Goal: Task Accomplishment & Management: Manage account settings

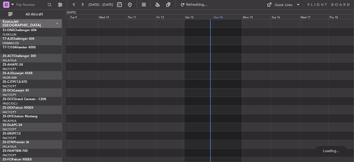
click at [221, 17] on div "Sun 14" at bounding box center [227, 16] width 29 height 5
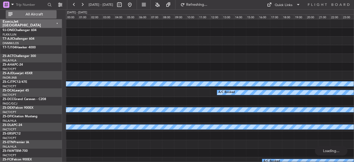
click at [47, 14] on span "All Aircraft" at bounding box center [34, 15] width 41 height 4
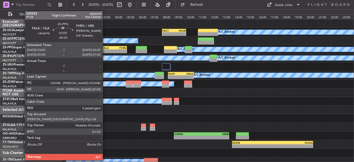
click at [105, 47] on div "FALA" at bounding box center [108, 47] width 12 height 3
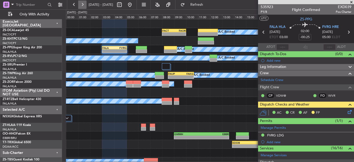
click at [79, 4] on button at bounding box center [82, 5] width 8 height 8
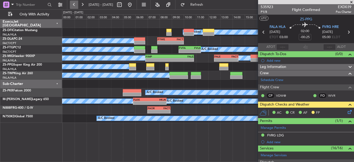
click at [74, 5] on button at bounding box center [74, 5] width 8 height 8
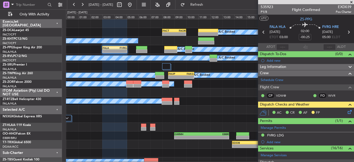
click at [350, 1] on span at bounding box center [351, 2] width 5 height 5
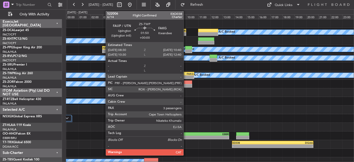
click at [186, 73] on div "FAKG" at bounding box center [187, 73] width 13 height 3
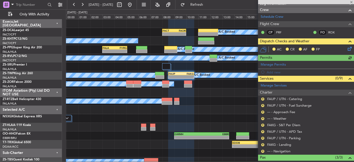
scroll to position [104, 0]
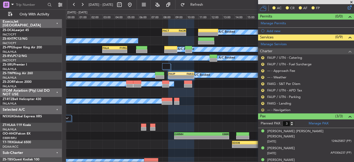
click at [263, 109] on button "R" at bounding box center [262, 109] width 3 height 3
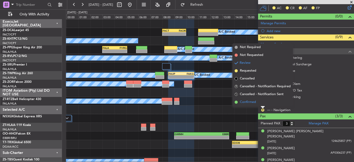
click at [261, 105] on li "Confirmed" at bounding box center [263, 102] width 60 height 8
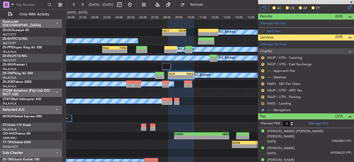
click at [263, 102] on button "R" at bounding box center [262, 103] width 3 height 3
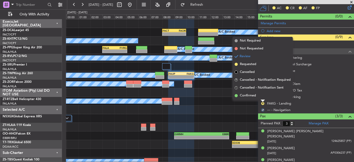
click at [264, 94] on li "Confirmed" at bounding box center [263, 96] width 60 height 8
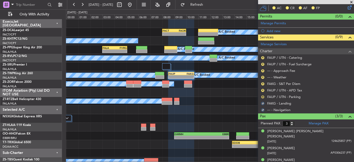
click at [264, 96] on button "R" at bounding box center [262, 96] width 3 height 3
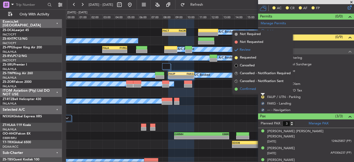
click at [260, 89] on li "Confirmed" at bounding box center [263, 89] width 60 height 8
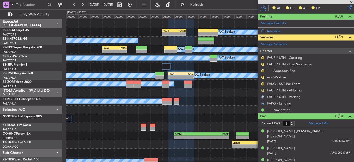
click at [262, 90] on button "R" at bounding box center [262, 90] width 3 height 3
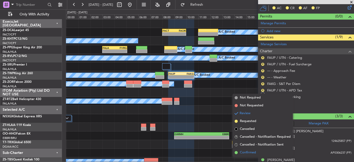
click at [245, 152] on span "Confirmed" at bounding box center [248, 152] width 16 height 5
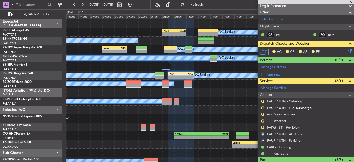
scroll to position [52, 0]
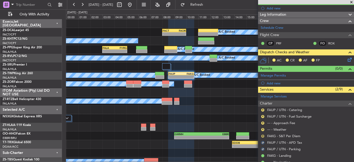
click at [263, 135] on button "R" at bounding box center [262, 135] width 3 height 3
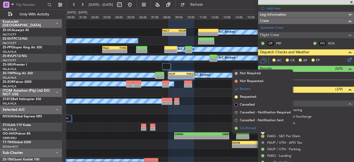
click at [259, 129] on li "Confirmed" at bounding box center [263, 128] width 60 height 8
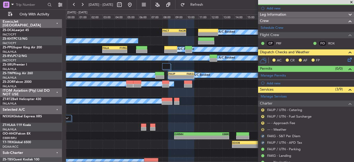
click at [264, 129] on button "R" at bounding box center [262, 129] width 3 height 3
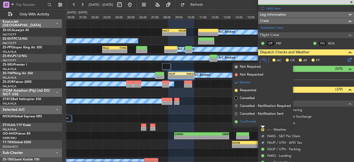
click at [262, 122] on li "Confirmed" at bounding box center [263, 122] width 60 height 8
click at [262, 122] on button "R" at bounding box center [262, 122] width 3 height 3
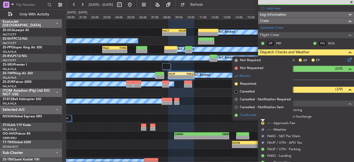
click at [262, 118] on li "Confirmed" at bounding box center [263, 115] width 60 height 8
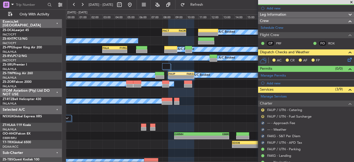
click at [264, 115] on button "R" at bounding box center [262, 116] width 3 height 3
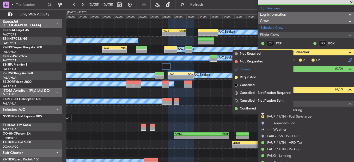
click at [262, 110] on li "Confirmed" at bounding box center [263, 109] width 60 height 8
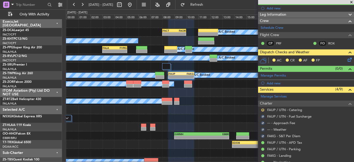
click at [262, 110] on button "R" at bounding box center [262, 109] width 3 height 3
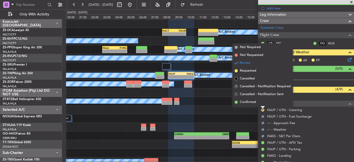
drag, startPoint x: 261, startPoint y: 103, endPoint x: 286, endPoint y: 90, distance: 28.3
click at [261, 103] on li "Confirmed" at bounding box center [263, 102] width 60 height 8
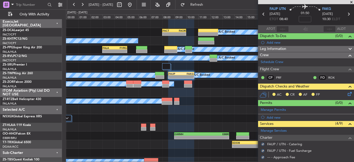
scroll to position [0, 0]
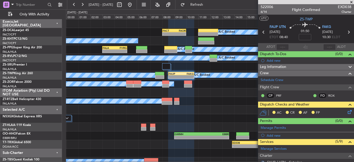
click at [348, 113] on icon at bounding box center [349, 111] width 4 height 4
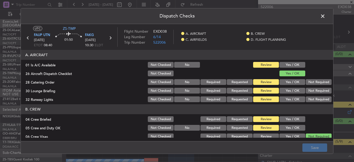
click at [287, 58] on header "A. AIRCRAFT" at bounding box center [177, 55] width 312 height 10
click at [288, 64] on button "Yes / OK" at bounding box center [293, 65] width 26 height 6
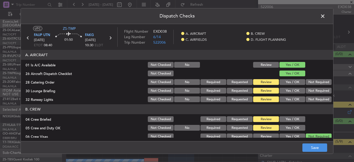
click at [315, 82] on button "Not Required" at bounding box center [319, 82] width 26 height 6
click at [316, 93] on button "Not Required" at bounding box center [319, 91] width 26 height 6
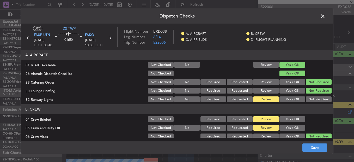
click at [316, 96] on div "Not Required" at bounding box center [318, 98] width 26 height 7
click at [310, 101] on button "Not Required" at bounding box center [319, 99] width 26 height 6
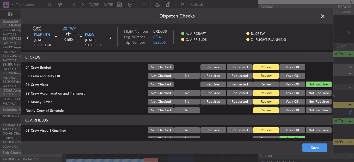
scroll to position [52, 0]
drag, startPoint x: 288, startPoint y: 67, endPoint x: 290, endPoint y: 76, distance: 9.5
click at [290, 68] on button "Yes / OK" at bounding box center [293, 67] width 26 height 6
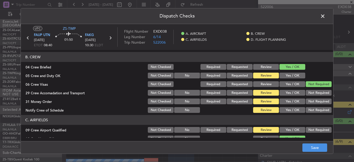
click at [290, 76] on button "Yes / OK" at bounding box center [293, 75] width 26 height 6
click at [313, 93] on button "Not Required" at bounding box center [319, 93] width 26 height 6
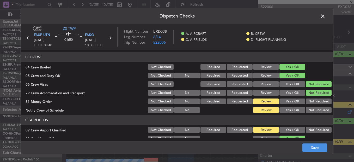
click at [314, 101] on button "Not Required" at bounding box center [319, 101] width 26 height 6
click at [314, 106] on section "B. CREW 04 Crew Briefed Not Checked Required Requested Review Yes / OK 05 Crew …" at bounding box center [177, 83] width 312 height 62
click at [315, 110] on button "Not Required" at bounding box center [319, 110] width 26 height 6
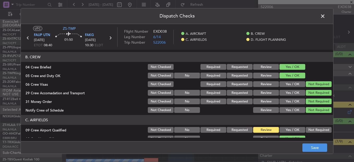
click at [314, 126] on div "Not Required" at bounding box center [318, 129] width 26 height 7
drag, startPoint x: 313, startPoint y: 131, endPoint x: 307, endPoint y: 128, distance: 6.1
click at [312, 131] on button "Not Required" at bounding box center [319, 130] width 26 height 6
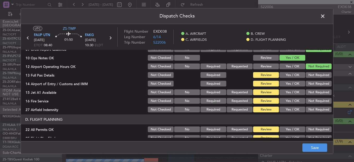
scroll to position [120, 0]
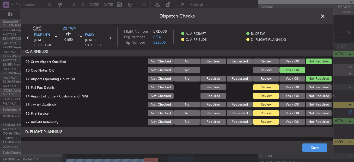
click at [311, 88] on button "Not Required" at bounding box center [319, 87] width 26 height 6
click at [316, 100] on section "C. AIRFIELDS 09 Crew Airport Qualified Not Checked No Required Requested Review…" at bounding box center [177, 85] width 312 height 79
click at [316, 101] on div "Not Required" at bounding box center [318, 104] width 26 height 7
click at [315, 96] on button "Not Required" at bounding box center [319, 96] width 26 height 6
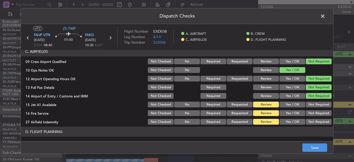
click at [314, 103] on div "Not Required" at bounding box center [318, 104] width 26 height 7
drag, startPoint x: 314, startPoint y: 103, endPoint x: 314, endPoint y: 109, distance: 6.5
click at [314, 105] on button "Not Required" at bounding box center [319, 104] width 26 height 6
click at [313, 113] on button "Not Required" at bounding box center [319, 113] width 26 height 6
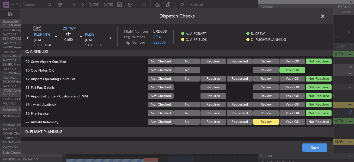
click at [312, 116] on div "Not Required" at bounding box center [318, 112] width 26 height 7
click at [312, 123] on button "Not Required" at bounding box center [319, 122] width 26 height 6
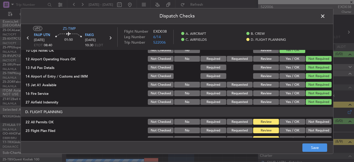
scroll to position [147, 0]
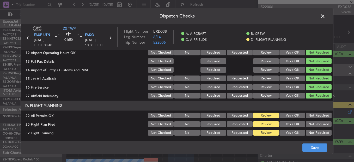
click at [307, 117] on button "Not Required" at bounding box center [319, 115] width 26 height 6
click at [280, 122] on button "Yes / OK" at bounding box center [293, 124] width 26 height 6
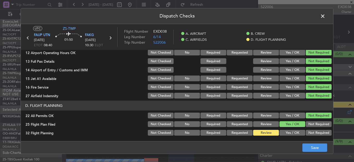
click at [281, 129] on div "Yes / OK" at bounding box center [292, 132] width 26 height 7
click at [299, 136] on article "A. AIRCRAFT 01 Is A/C Available Not Checked No Review Yes / OK 26 Aircraft Disp…" at bounding box center [177, 94] width 312 height 88
click at [285, 136] on div "Yes / OK" at bounding box center [292, 132] width 26 height 7
click at [297, 137] on article "A. AIRCRAFT 01 Is A/C Available Not Checked No Review Yes / OK 26 Aircraft Disp…" at bounding box center [177, 94] width 312 height 88
click at [294, 135] on button "Yes / OK" at bounding box center [293, 133] width 26 height 6
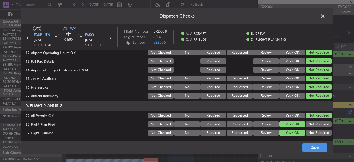
click at [302, 138] on main "UTC ZS-TWP FAUP UTN [DATE] ETOT 08:40 01:50 FAKG [DATE] 10:30 ELDT Flight Numbe…" at bounding box center [177, 83] width 312 height 119
click at [312, 149] on button "Save" at bounding box center [315, 147] width 25 height 8
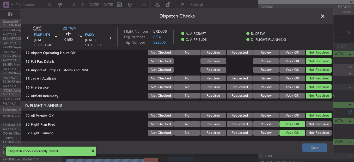
click at [327, 13] on header "Dispatch Checks" at bounding box center [177, 16] width 312 height 16
click at [325, 18] on span at bounding box center [325, 17] width 0 height 10
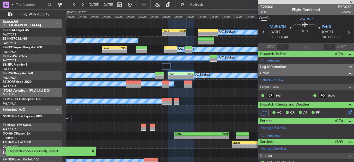
click at [352, 2] on span at bounding box center [351, 2] width 5 height 5
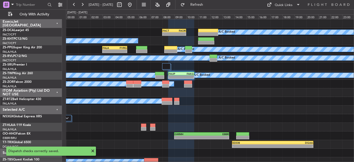
type input "0"
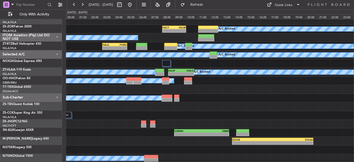
scroll to position [0, 0]
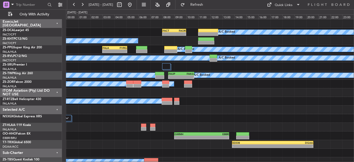
click at [113, 43] on div "A/C Booked" at bounding box center [210, 41] width 288 height 9
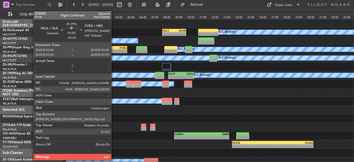
click at [114, 49] on div "FALA" at bounding box center [109, 47] width 12 height 3
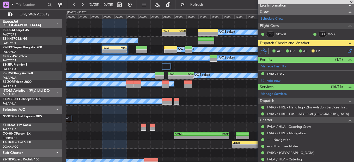
scroll to position [52, 0]
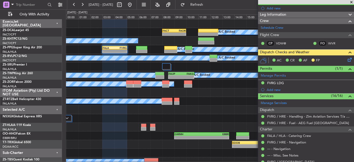
click at [347, 58] on icon at bounding box center [349, 59] width 4 height 4
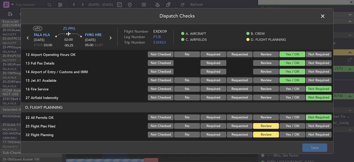
scroll to position [147, 0]
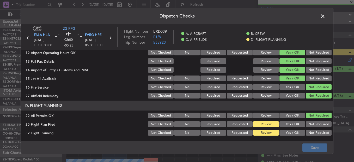
drag, startPoint x: 296, startPoint y: 122, endPoint x: 295, endPoint y: 128, distance: 6.3
click at [296, 123] on button "Yes / OK" at bounding box center [293, 124] width 26 height 6
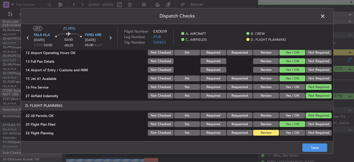
click at [295, 128] on section "D. FLIGHT PLANNING 22 All Permits OK Not Checked No Required Requested Review Y…" at bounding box center [177, 118] width 312 height 36
click at [295, 130] on button "Yes / OK" at bounding box center [293, 133] width 26 height 6
click at [311, 146] on button "Save" at bounding box center [315, 147] width 25 height 8
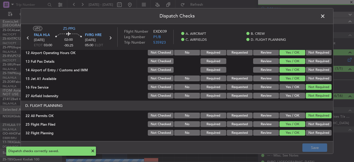
click at [325, 16] on span at bounding box center [325, 17] width 0 height 10
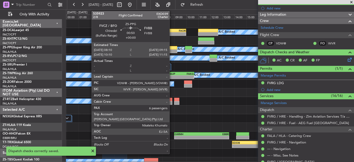
click at [172, 47] on div at bounding box center [170, 48] width 13 height 4
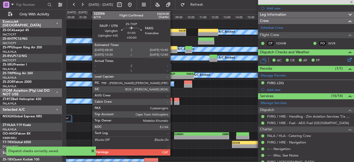
type input "6"
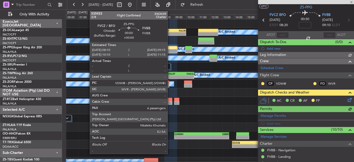
scroll to position [52, 0]
